Goal: Navigation & Orientation: Find specific page/section

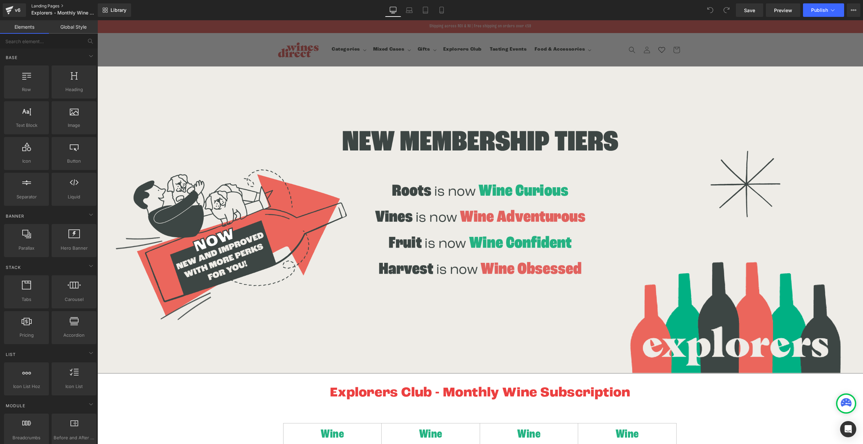
click at [40, 5] on link "Landing Pages" at bounding box center [70, 5] width 78 height 5
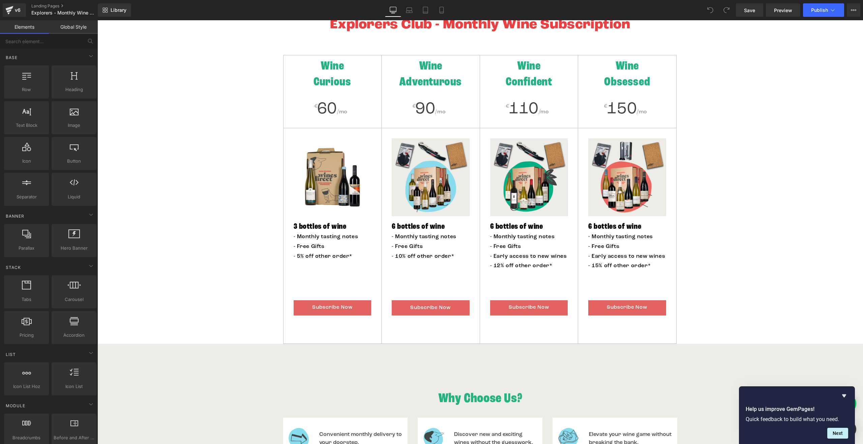
scroll to position [280, 0]
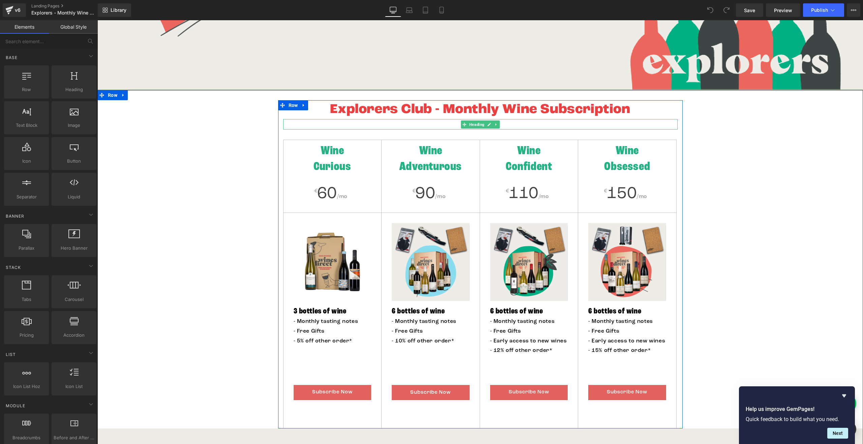
click at [328, 124] on h2 at bounding box center [480, 124] width 394 height 10
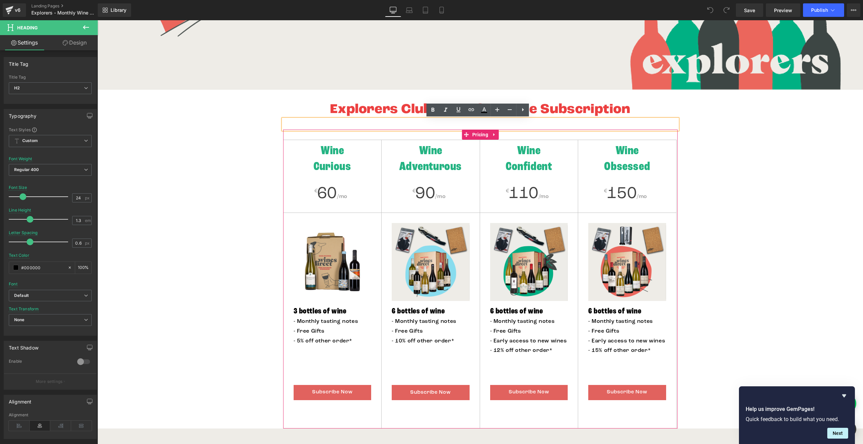
click at [345, 164] on h2 "Wine Curious" at bounding box center [333, 159] width 98 height 33
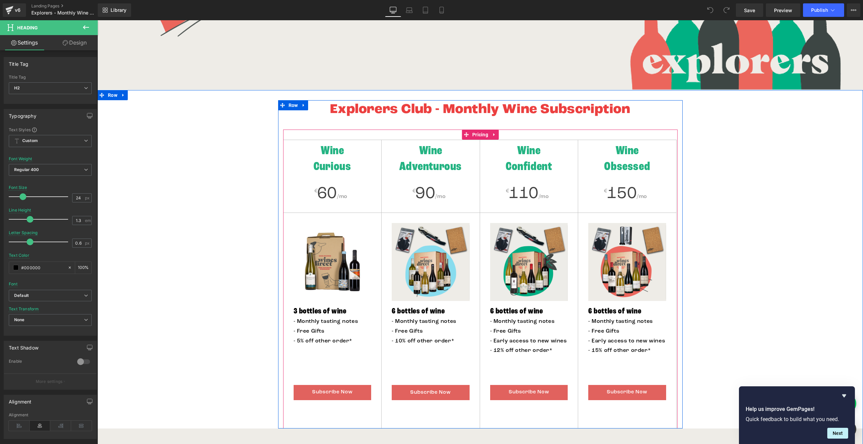
click at [335, 177] on div "Wine Curious" at bounding box center [333, 160] width 98 height 40
click at [340, 276] on img at bounding box center [333, 262] width 78 height 78
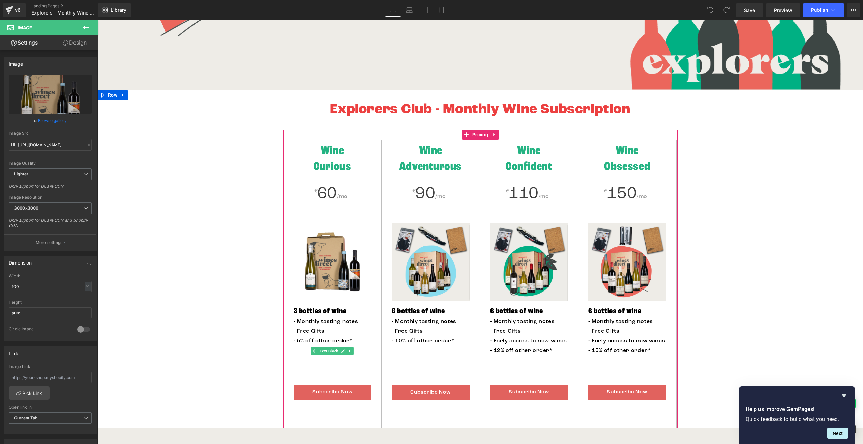
click at [338, 377] on p at bounding box center [333, 380] width 78 height 10
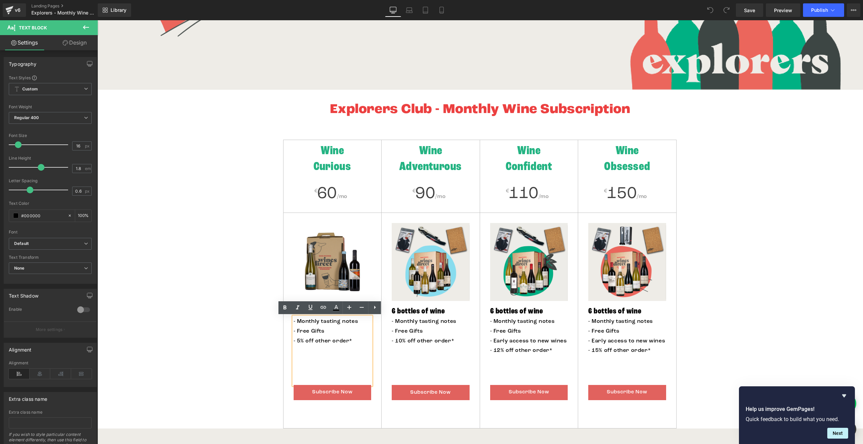
click at [328, 249] on img at bounding box center [333, 262] width 78 height 78
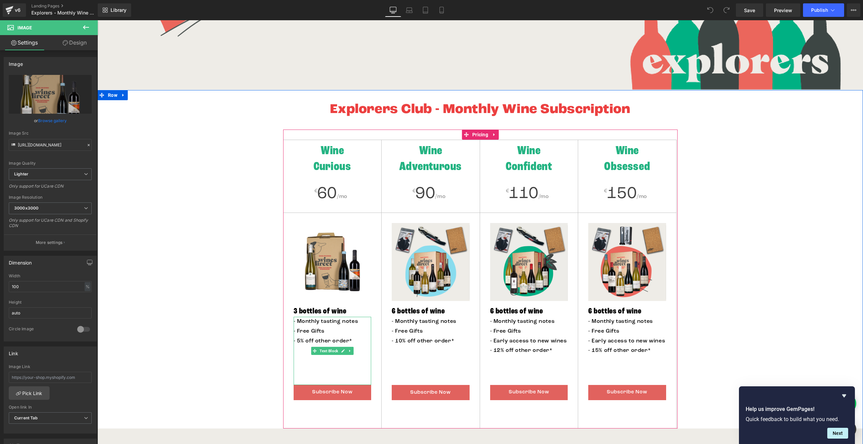
click at [336, 368] on p at bounding box center [333, 370] width 78 height 10
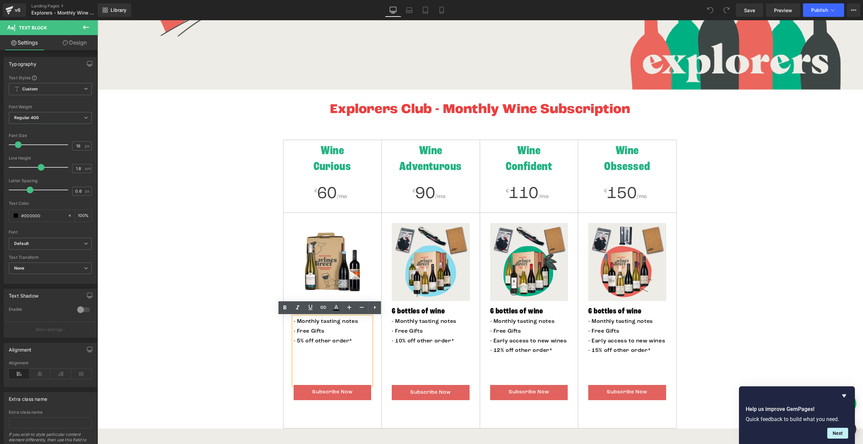
click at [288, 391] on div "Image 3 bottles of wine Heading - Monthly tasting notes - Free Gifts - 5% off o…" at bounding box center [333, 311] width 98 height 197
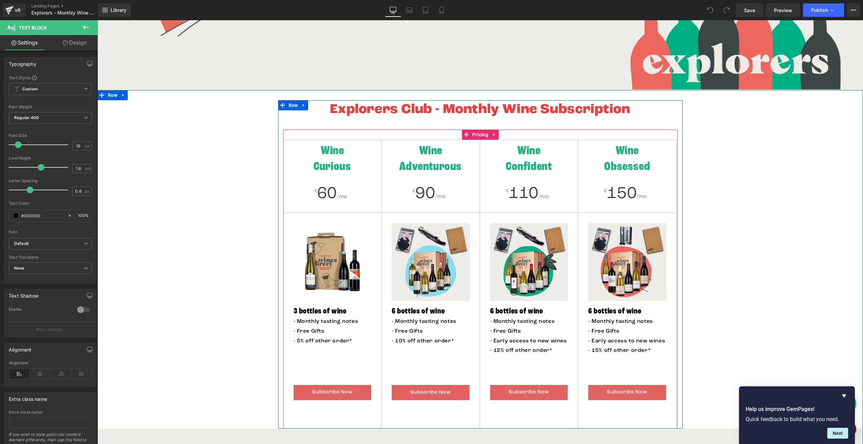
click at [286, 161] on h2 "Wine Curious" at bounding box center [333, 159] width 98 height 33
click at [303, 143] on div "Wine Curious" at bounding box center [333, 160] width 98 height 40
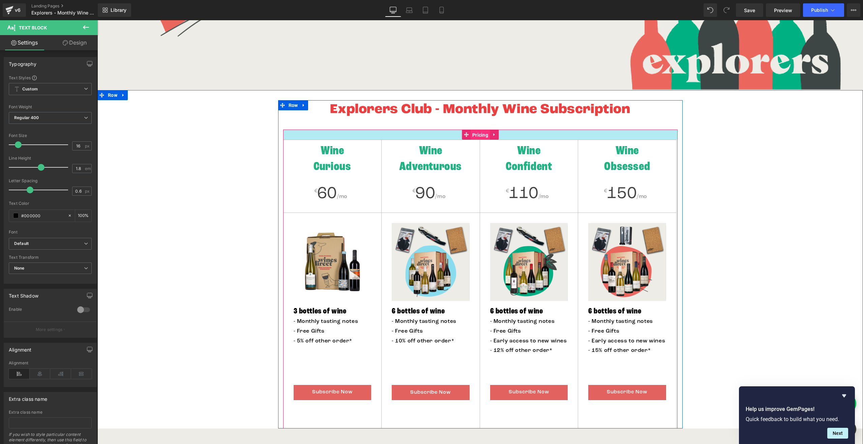
click at [475, 137] on div "Wine Curious € 60 /mo Image 3 bottles of wine Heading - Monthly tasting notes -…" at bounding box center [480, 278] width 394 height 299
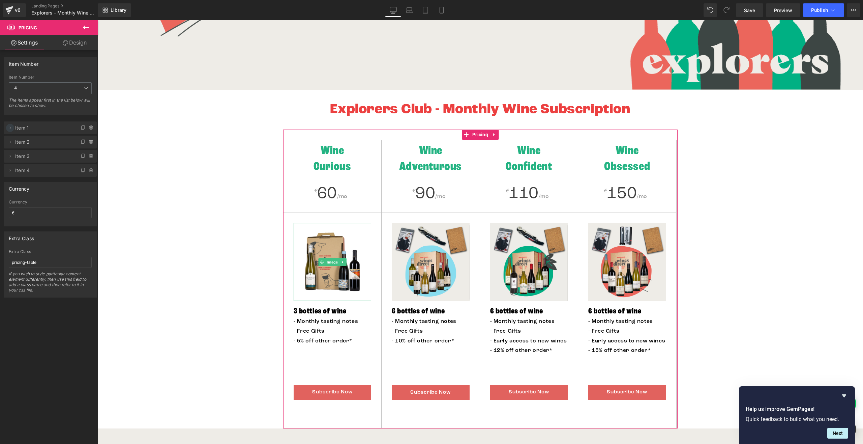
click at [11, 129] on icon at bounding box center [9, 127] width 5 height 5
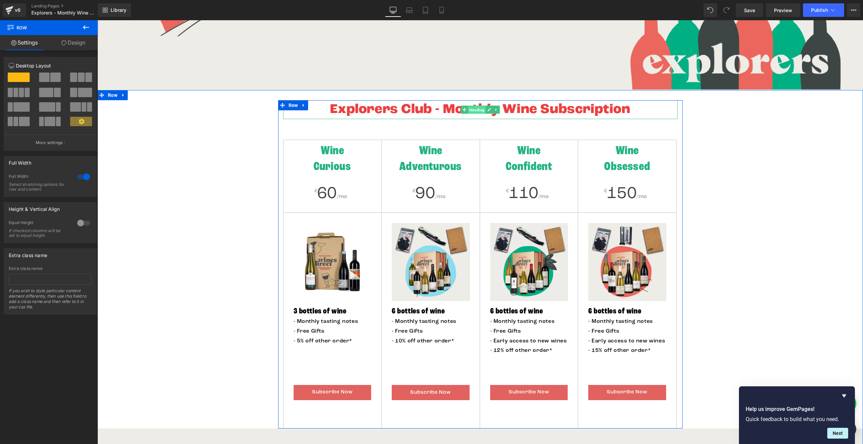
click at [468, 111] on span "Heading" at bounding box center [477, 110] width 18 height 8
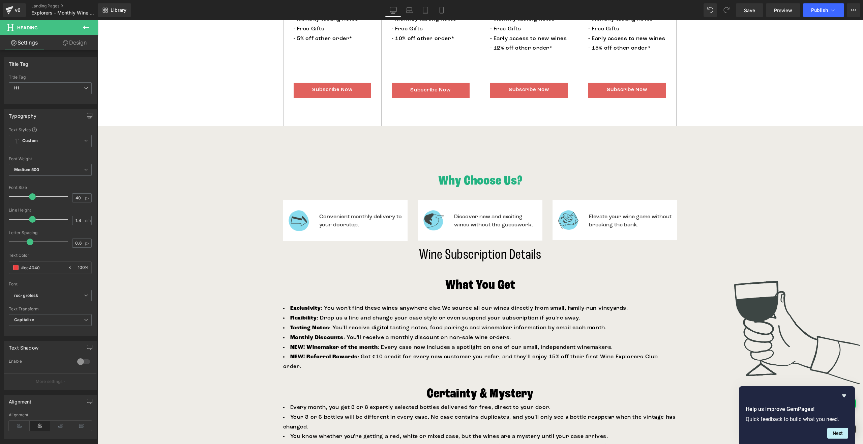
scroll to position [684, 0]
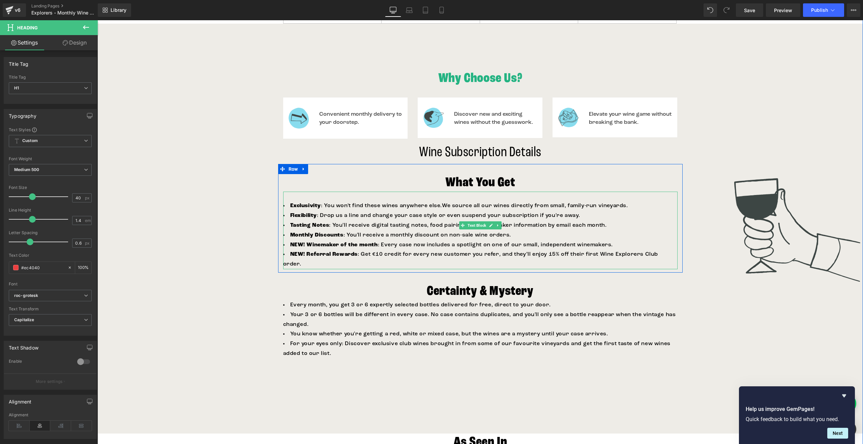
click at [467, 206] on span "We source all our wines directly from small, family-run vineyards." at bounding box center [535, 205] width 186 height 5
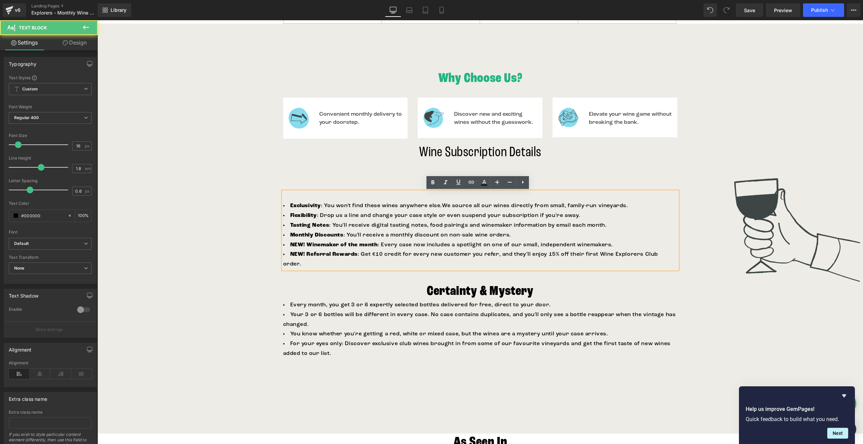
click at [445, 219] on li "Flexibility : Drop us a line and change your case style or even suspend your su…" at bounding box center [480, 216] width 394 height 10
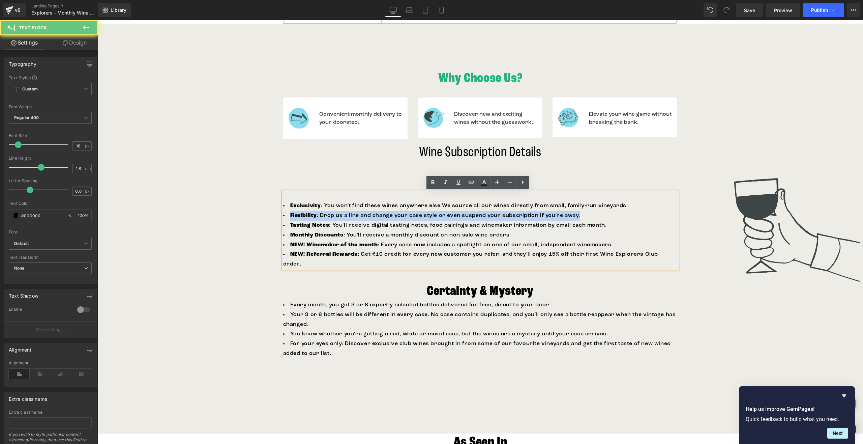
click at [445, 219] on li "Flexibility : Drop us a line and change your case style or even suspend your su…" at bounding box center [480, 216] width 394 height 10
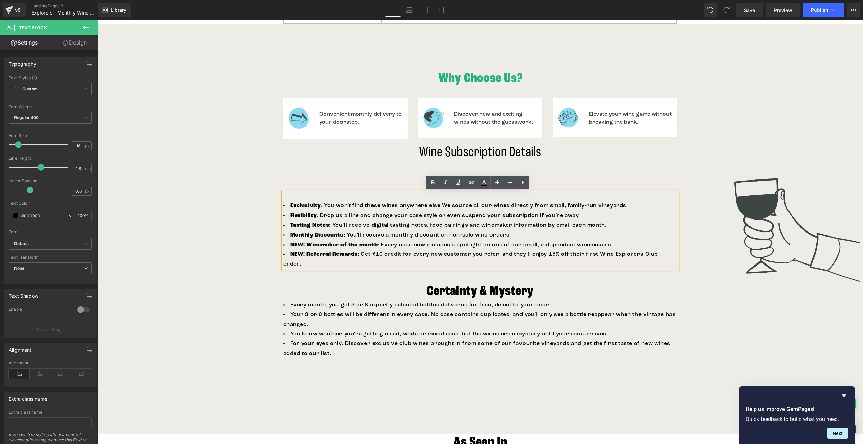
click at [435, 206] on span "Exclusivity : You won't find these wines anywhere else." at bounding box center [366, 205] width 152 height 5
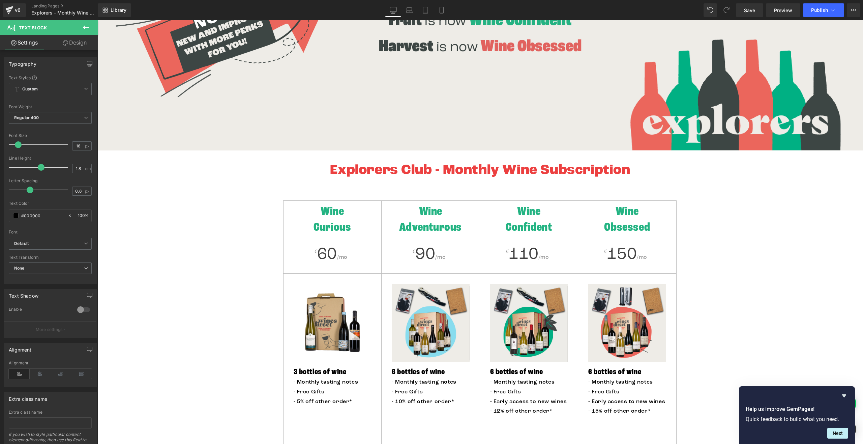
scroll to position [239, 0]
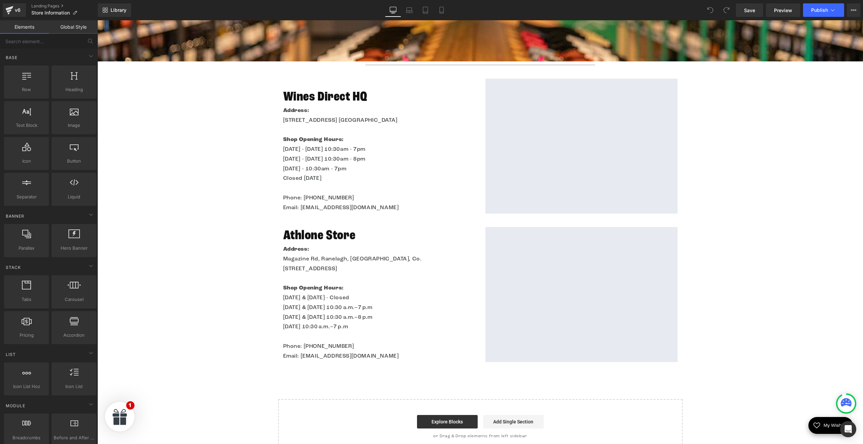
scroll to position [151, 0]
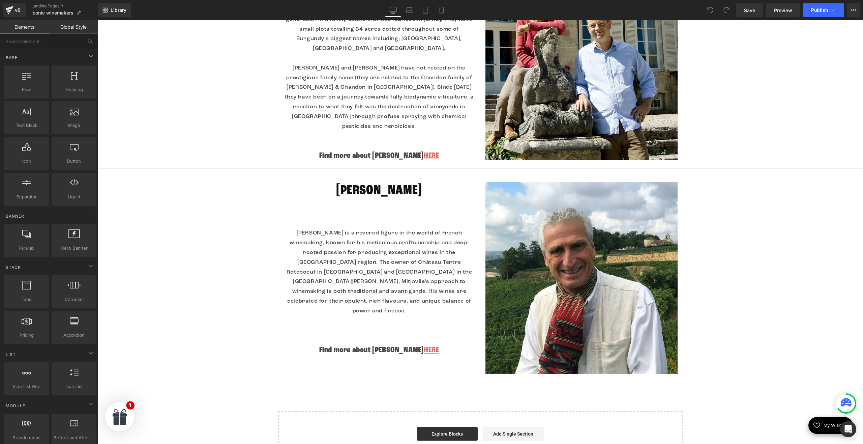
scroll to position [430, 0]
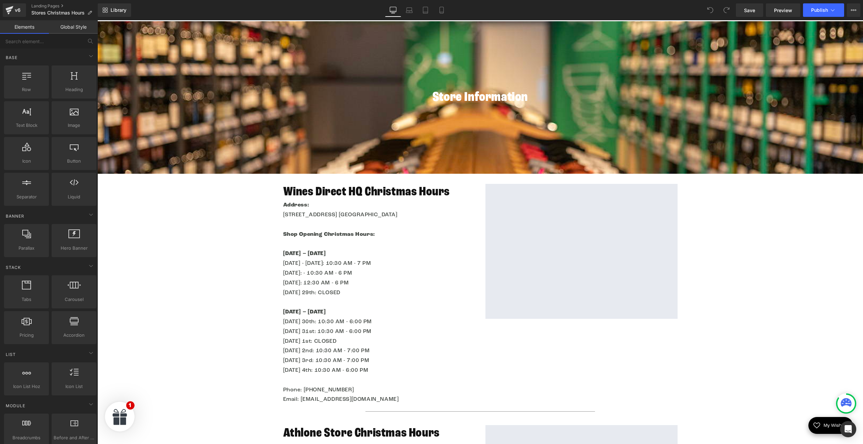
scroll to position [33, 0]
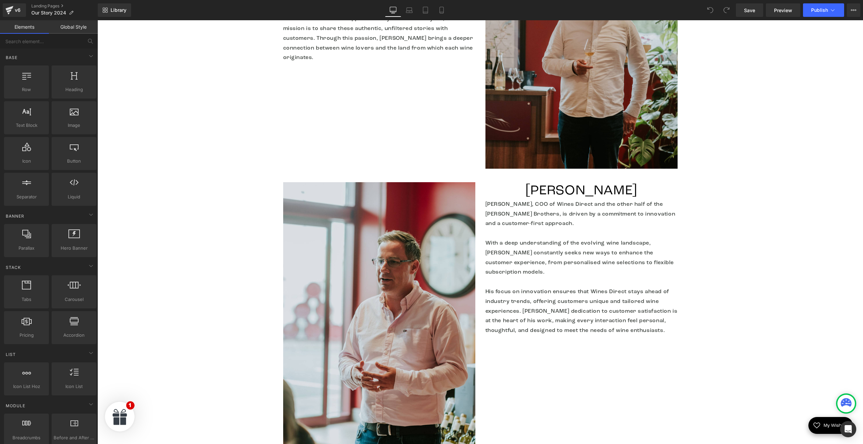
scroll to position [1534, 0]
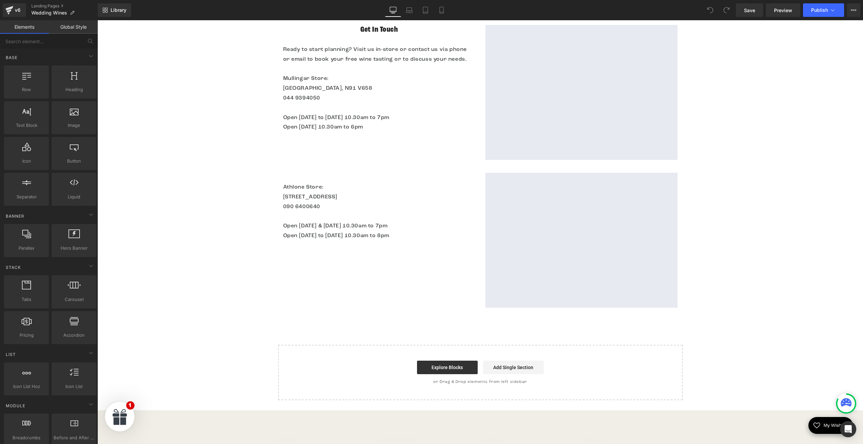
scroll to position [1129, 0]
